Goal: Obtain resource: Download file/media

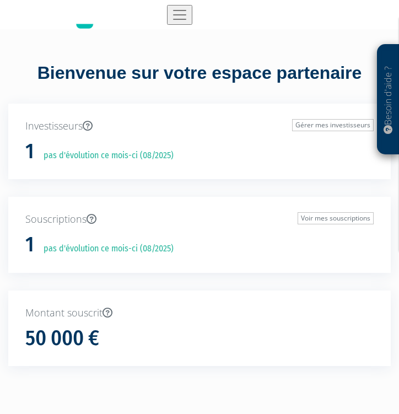
click at [176, 12] on img "Toggle navigation" at bounding box center [179, 15] width 17 height 17
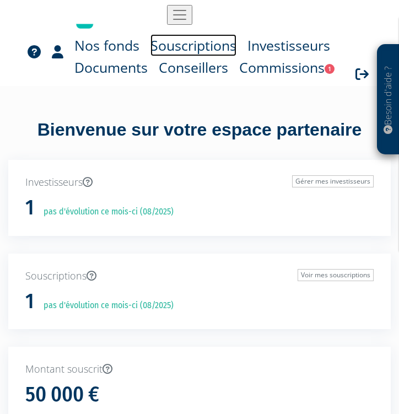
click at [168, 43] on link "Souscriptions" at bounding box center [193, 45] width 86 height 22
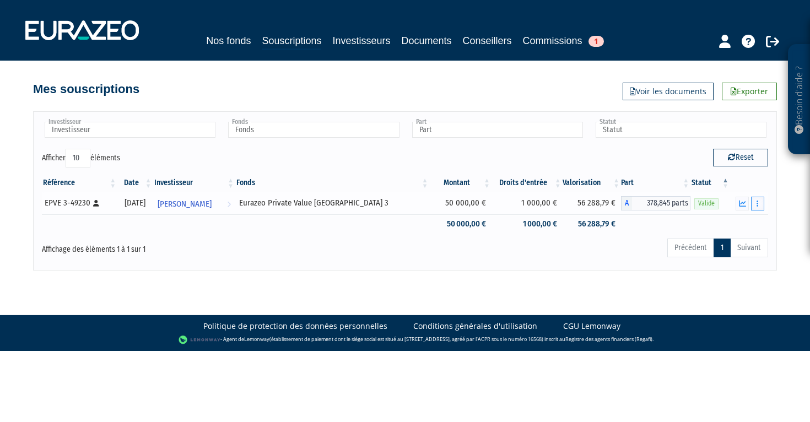
click at [398, 202] on icon "button" at bounding box center [757, 203] width 2 height 7
click at [398, 223] on link "Documents" at bounding box center [733, 223] width 55 height 18
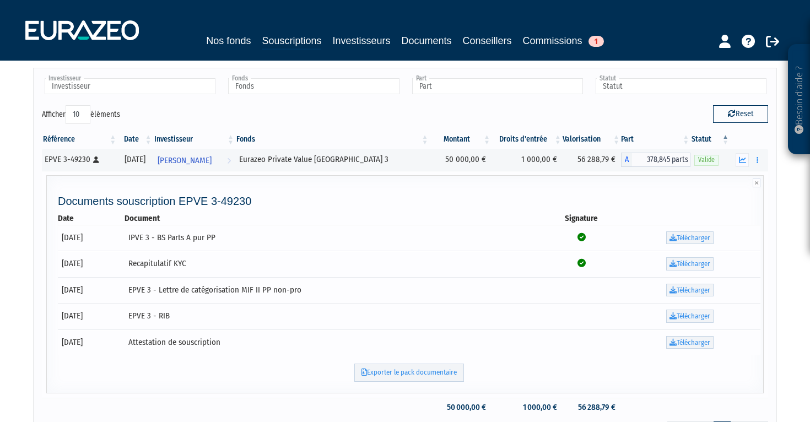
scroll to position [38, 0]
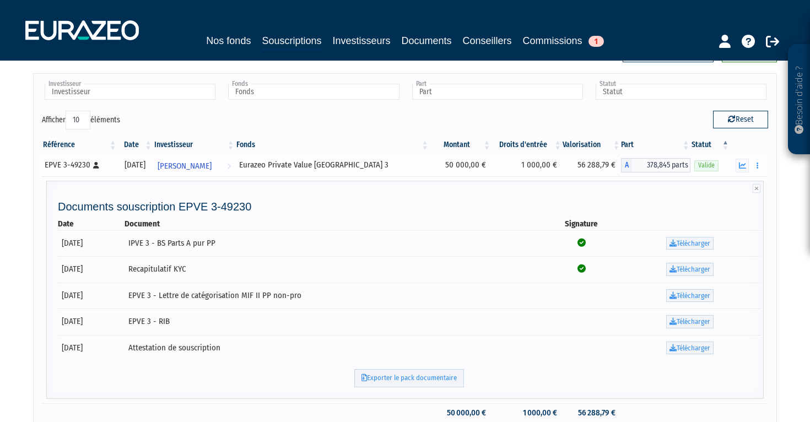
click at [63, 166] on div "EPVE 3-49230 [Français] Personne physique" at bounding box center [79, 165] width 69 height 12
click at [398, 167] on icon "button" at bounding box center [742, 165] width 7 height 7
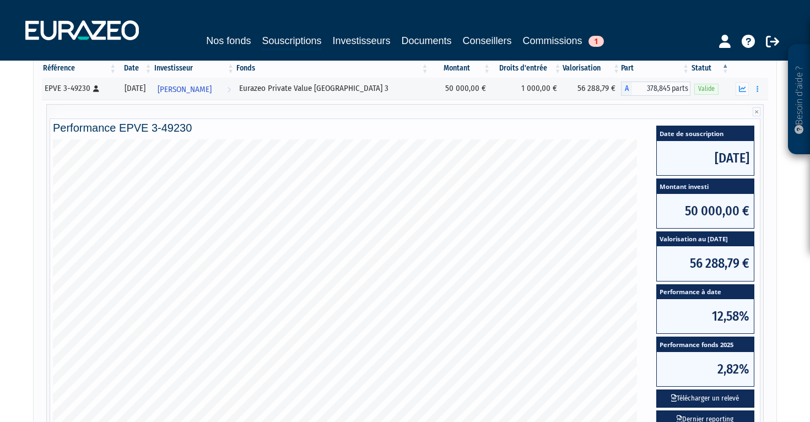
scroll to position [117, 0]
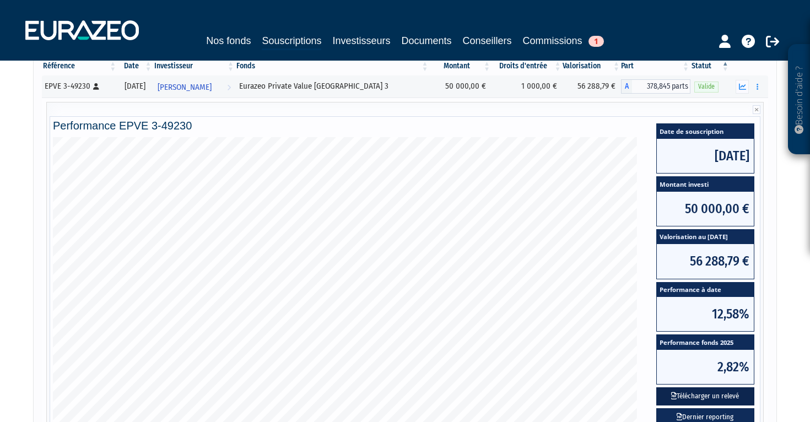
click at [398, 398] on button "Télécharger un relevé" at bounding box center [705, 396] width 98 height 18
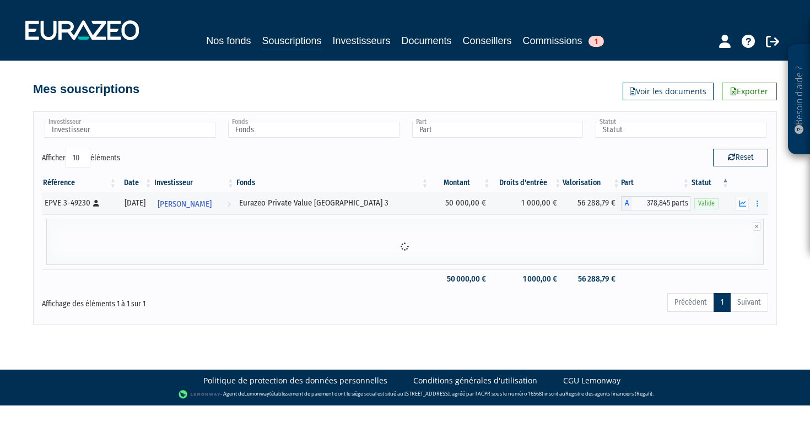
scroll to position [0, 0]
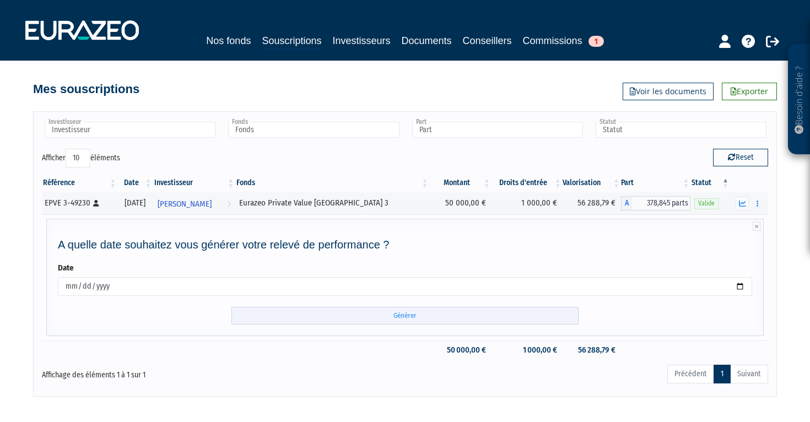
click at [371, 318] on input "Générer" at bounding box center [404, 316] width 347 height 18
